Goal: Information Seeking & Learning: Learn about a topic

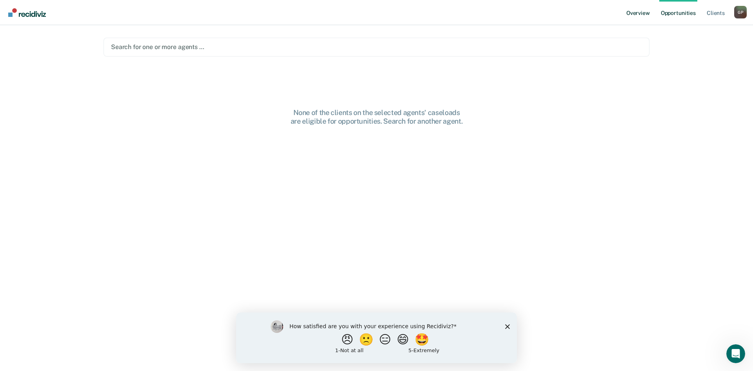
click at [645, 13] on link "Overview" at bounding box center [638, 12] width 27 height 25
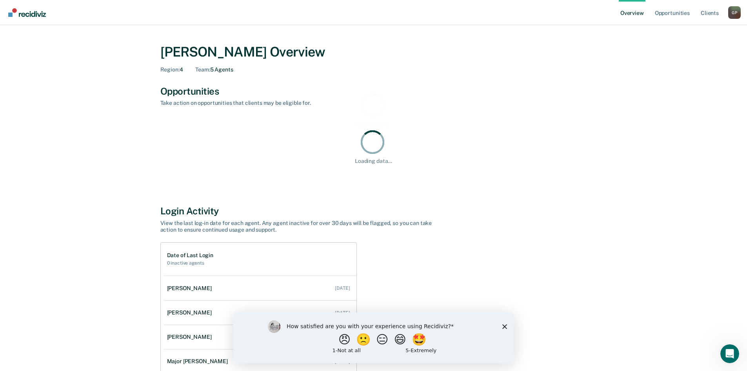
click at [502, 325] on icon "Close survey" at bounding box center [504, 326] width 5 height 5
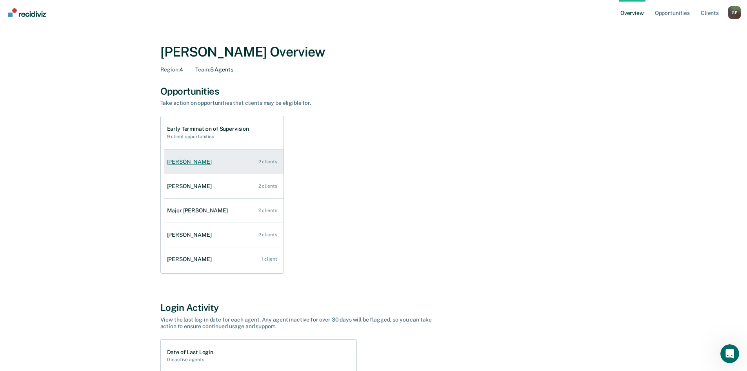
click at [191, 161] on div "[PERSON_NAME]" at bounding box center [191, 161] width 48 height 7
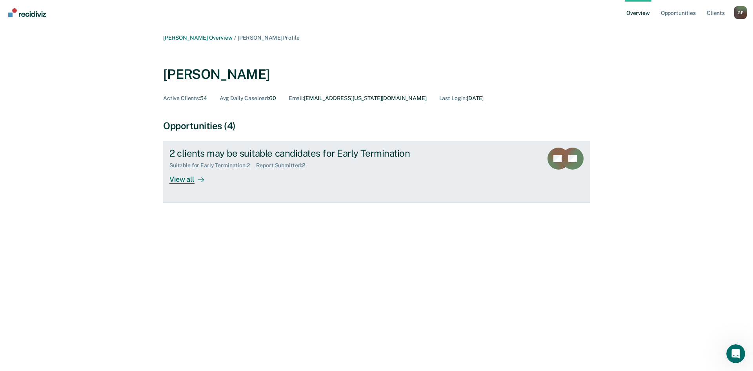
click at [189, 181] on div "View all" at bounding box center [191, 176] width 44 height 15
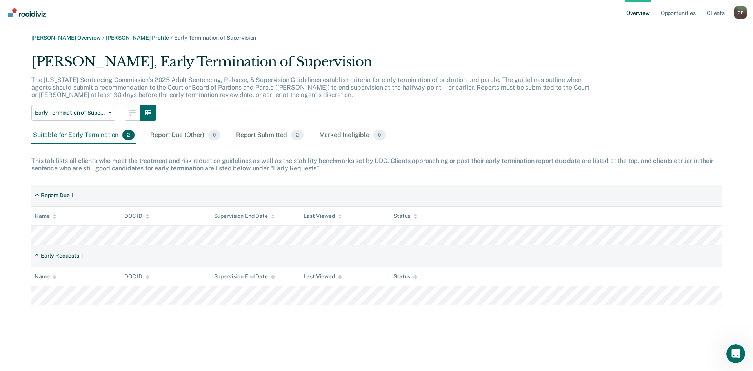
click at [644, 14] on link "Overview" at bounding box center [638, 12] width 27 height 25
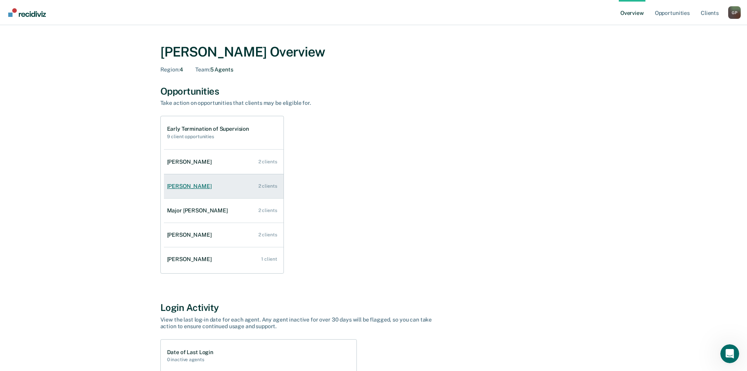
click at [193, 187] on div "[PERSON_NAME]" at bounding box center [191, 186] width 48 height 7
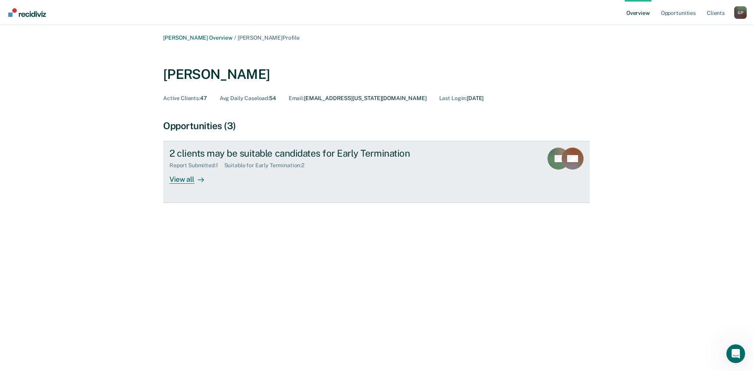
click at [189, 181] on div "View all" at bounding box center [191, 176] width 44 height 15
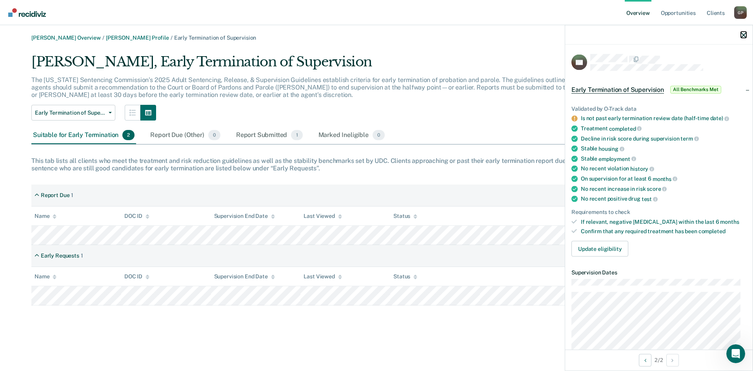
click at [742, 35] on icon "button" at bounding box center [743, 34] width 5 height 5
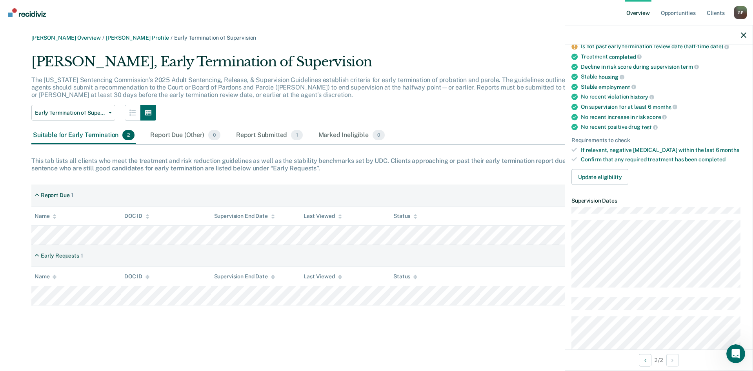
scroll to position [157, 0]
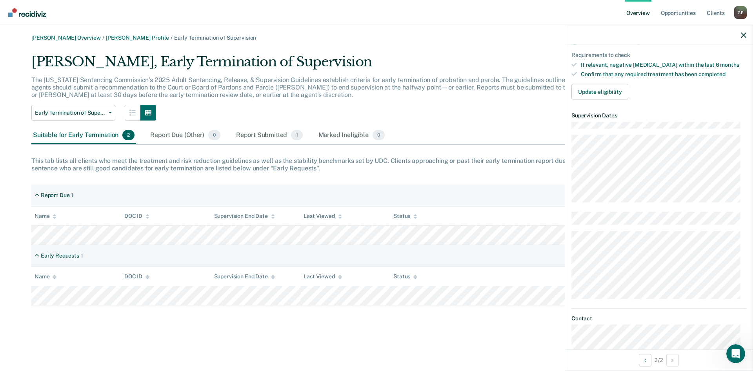
click at [641, 13] on link "Overview" at bounding box center [638, 12] width 27 height 25
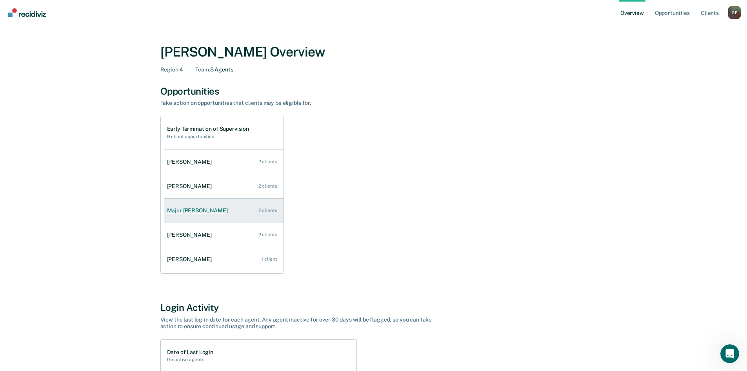
click at [195, 211] on div "Major [PERSON_NAME]" at bounding box center [199, 210] width 64 height 7
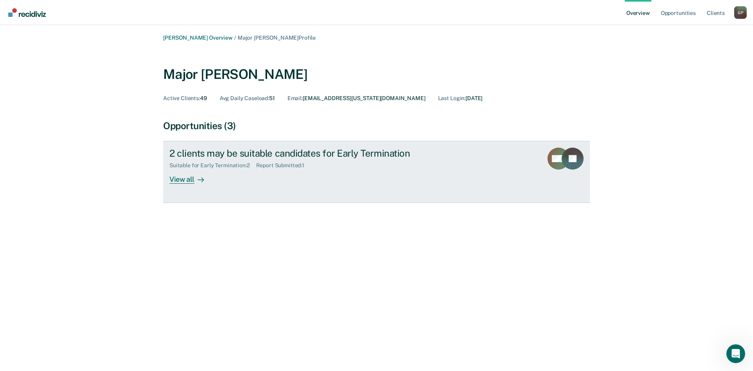
click at [187, 180] on div "View all" at bounding box center [191, 176] width 44 height 15
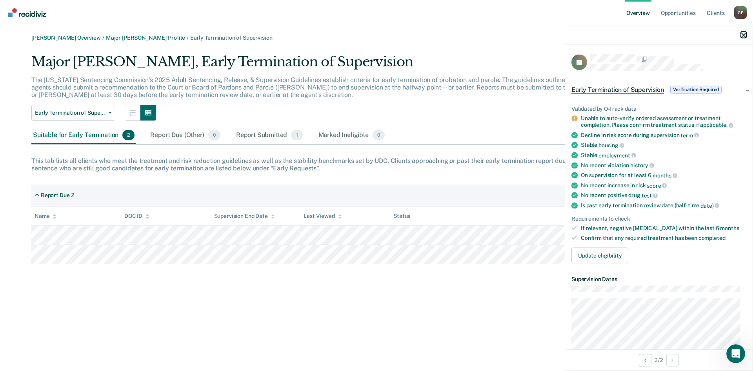
click at [742, 35] on icon "button" at bounding box center [743, 34] width 5 height 5
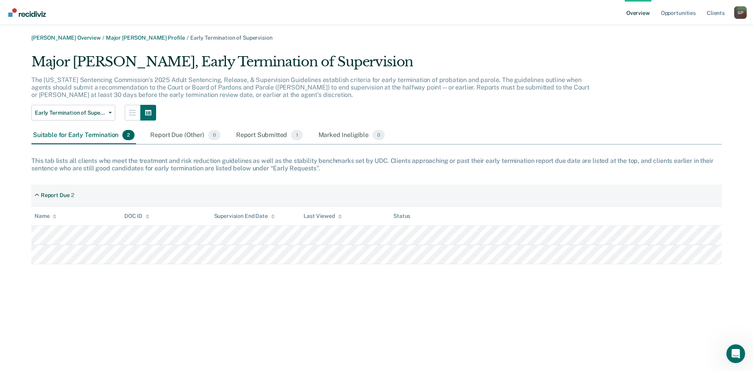
click at [634, 10] on link "Overview" at bounding box center [638, 12] width 27 height 25
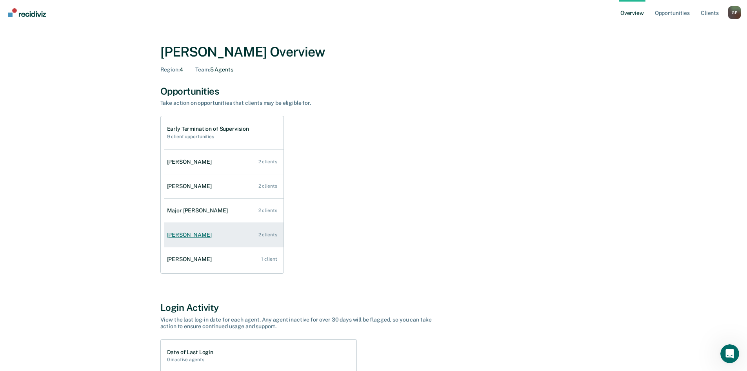
click at [195, 238] on div "[PERSON_NAME]" at bounding box center [191, 234] width 48 height 7
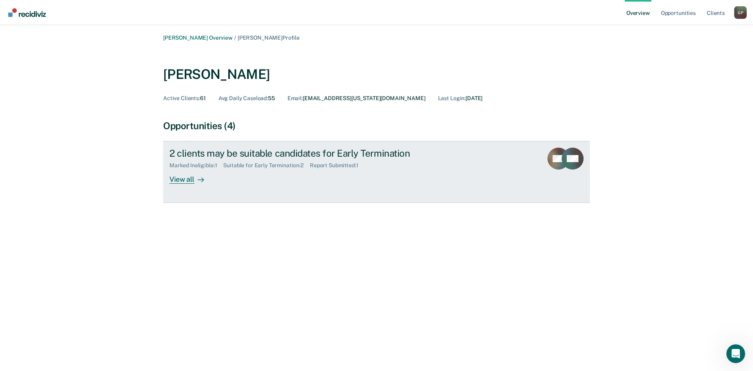
click at [186, 179] on div "View all" at bounding box center [191, 176] width 44 height 15
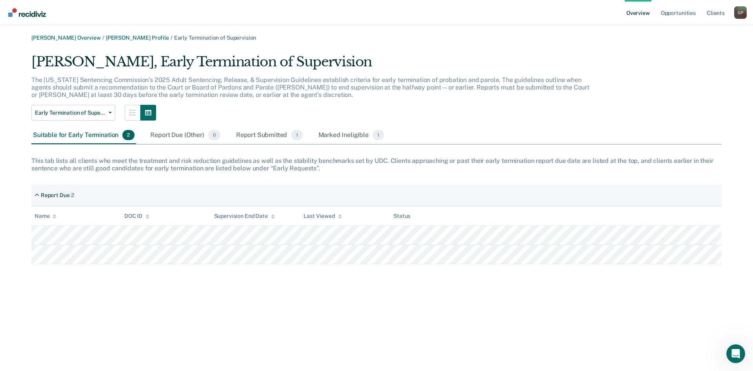
click at [635, 13] on link "Overview" at bounding box center [638, 12] width 27 height 25
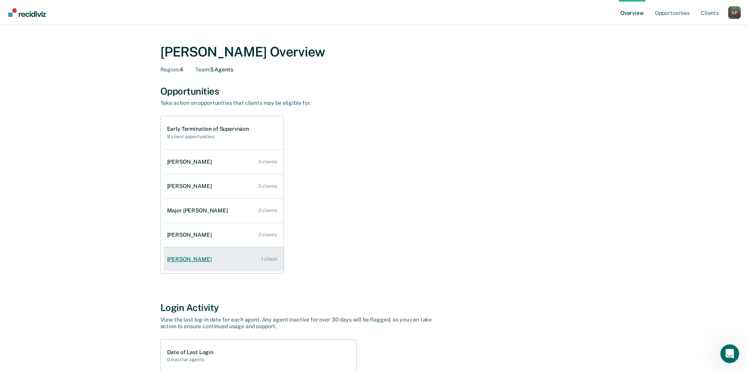
click at [187, 257] on div "[PERSON_NAME]" at bounding box center [191, 259] width 48 height 7
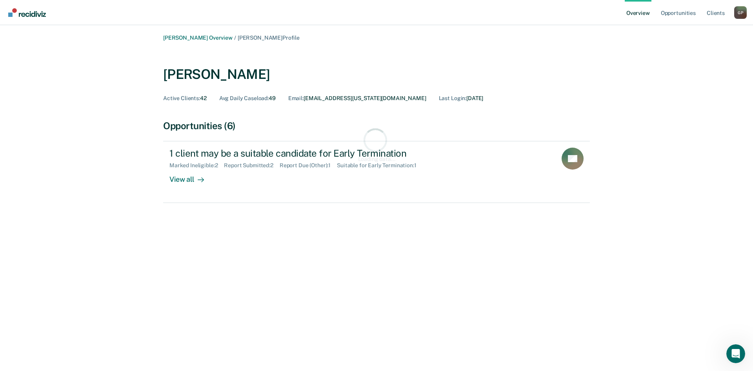
click at [182, 241] on div "[PERSON_NAME] Overview / [PERSON_NAME] Profile [PERSON_NAME] Active Clients : 4…" at bounding box center [376, 190] width 734 height 311
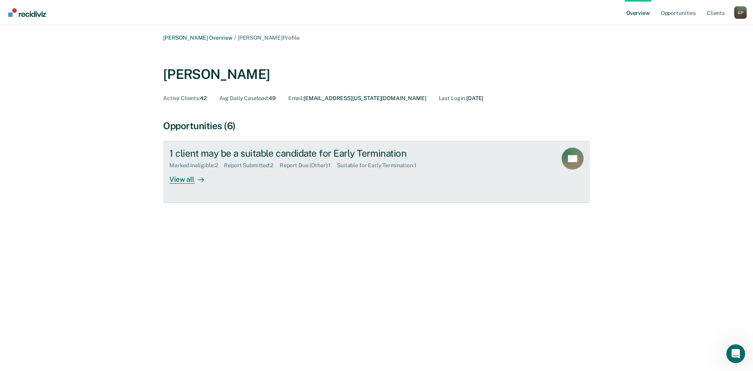
click at [183, 178] on div "View all" at bounding box center [191, 176] width 44 height 15
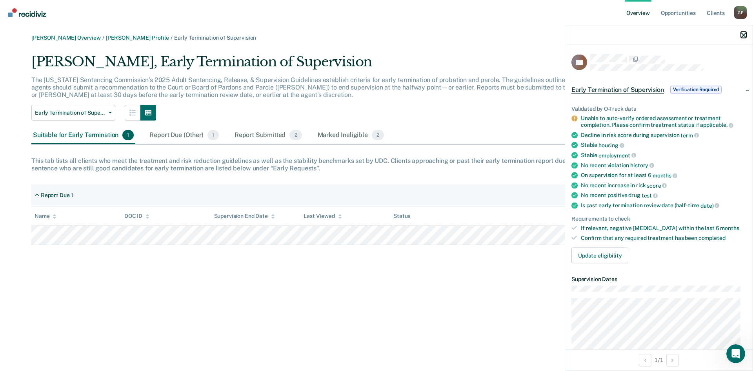
click at [742, 38] on icon "button" at bounding box center [743, 34] width 5 height 5
